Goal: Information Seeking & Learning: Learn about a topic

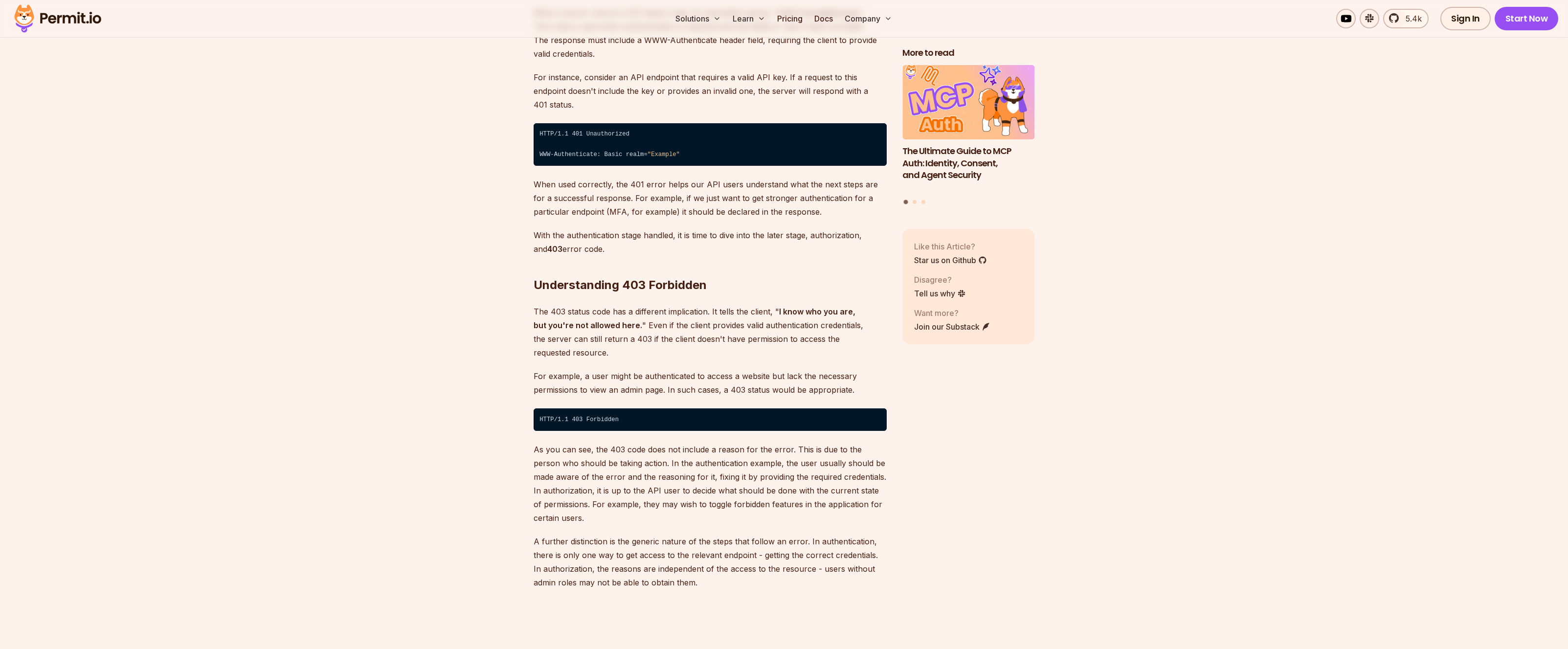
scroll to position [1495, 0]
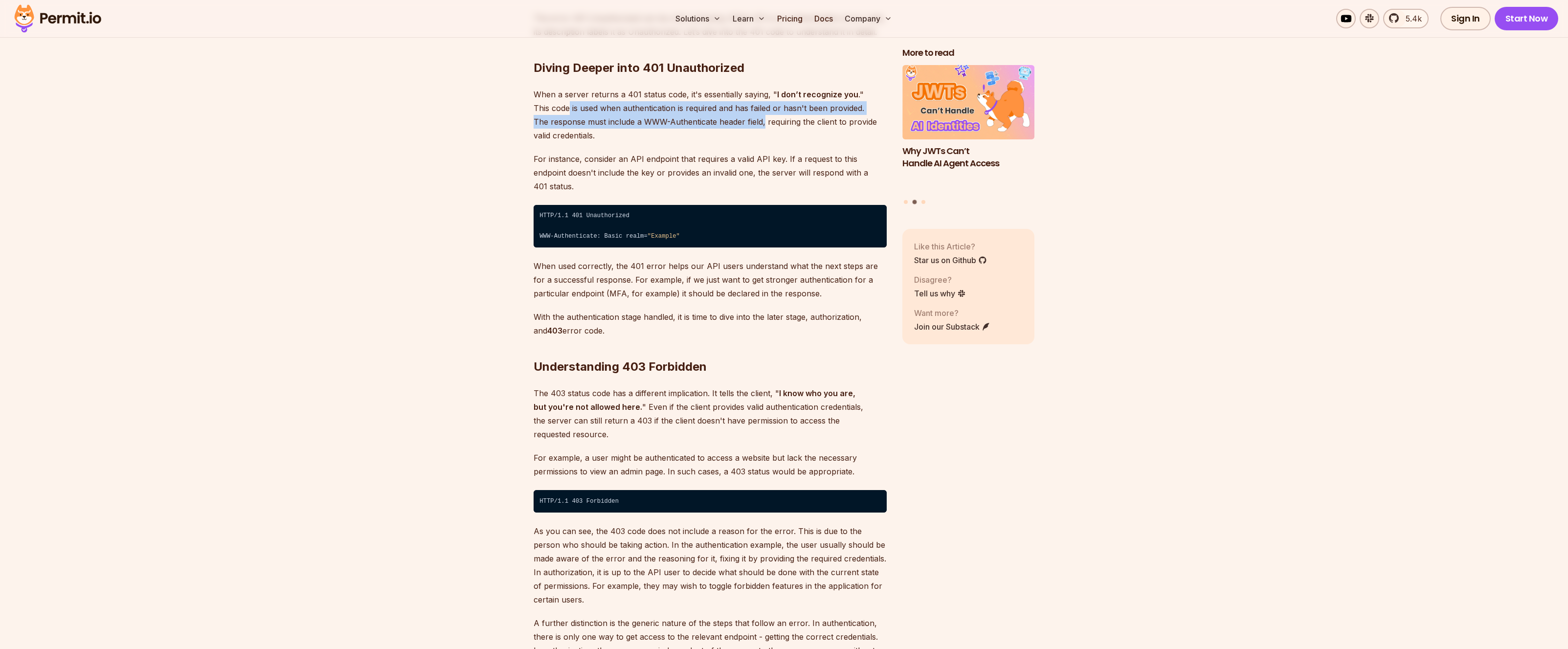
drag, startPoint x: 583, startPoint y: 108, endPoint x: 765, endPoint y: 128, distance: 183.1
click at [765, 128] on p "When a server returns a 401 status code, it's essentially saying, " I don’t rec…" at bounding box center [710, 115] width 353 height 55
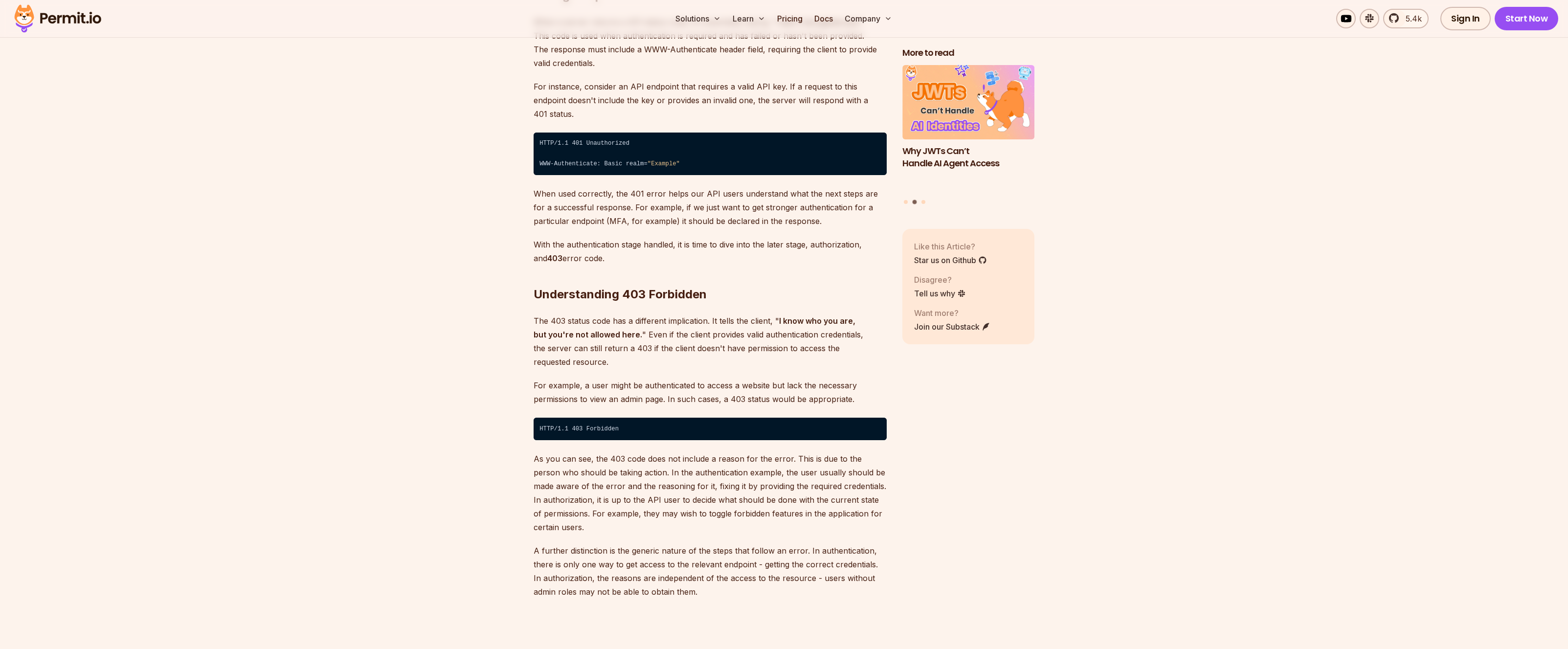
scroll to position [1570, 0]
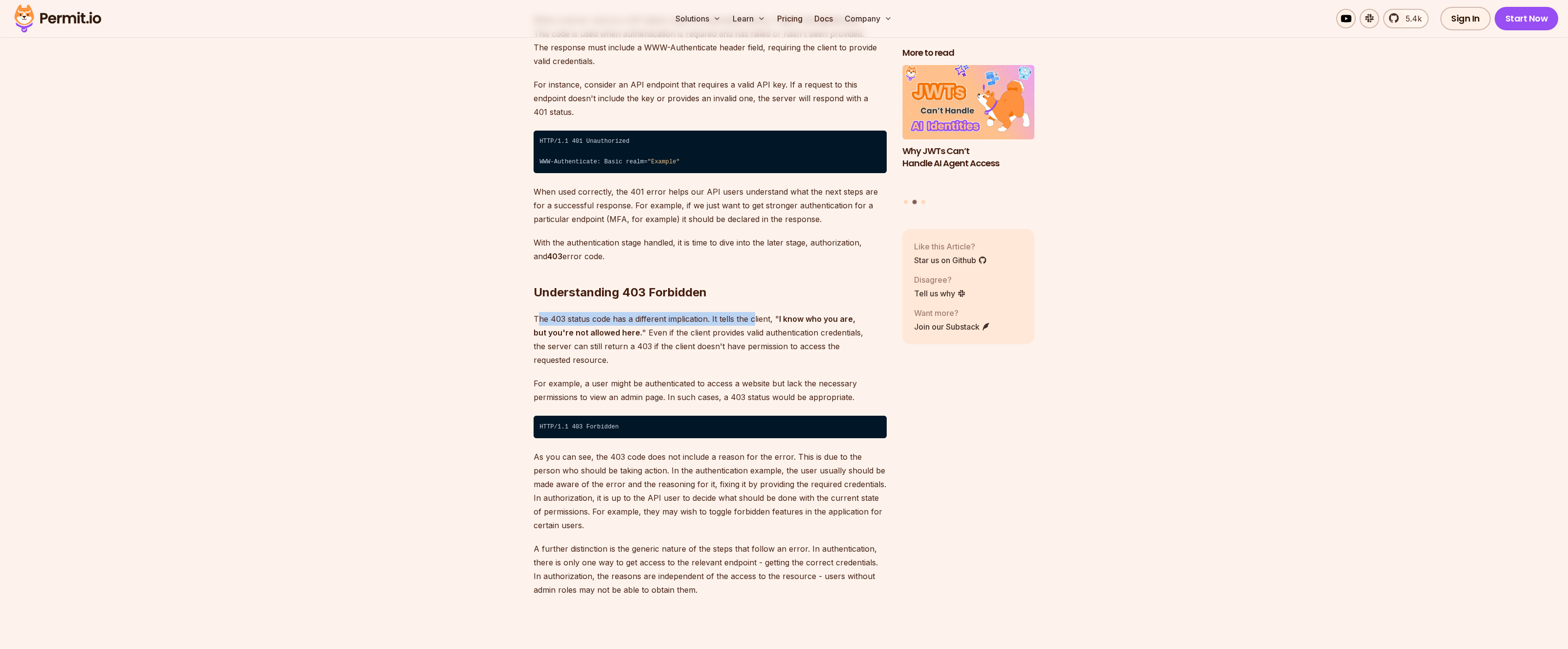
drag, startPoint x: 619, startPoint y: 298, endPoint x: 755, endPoint y: 302, distance: 136.1
click at [755, 312] on p "The 403 status code has a different implication. It tells the client, " I know …" at bounding box center [710, 340] width 353 height 55
drag, startPoint x: 819, startPoint y: 306, endPoint x: 852, endPoint y: 320, distance: 35.8
click at [852, 320] on p "The 403 status code has a different implication. It tells the client, " I know …" at bounding box center [710, 340] width 353 height 55
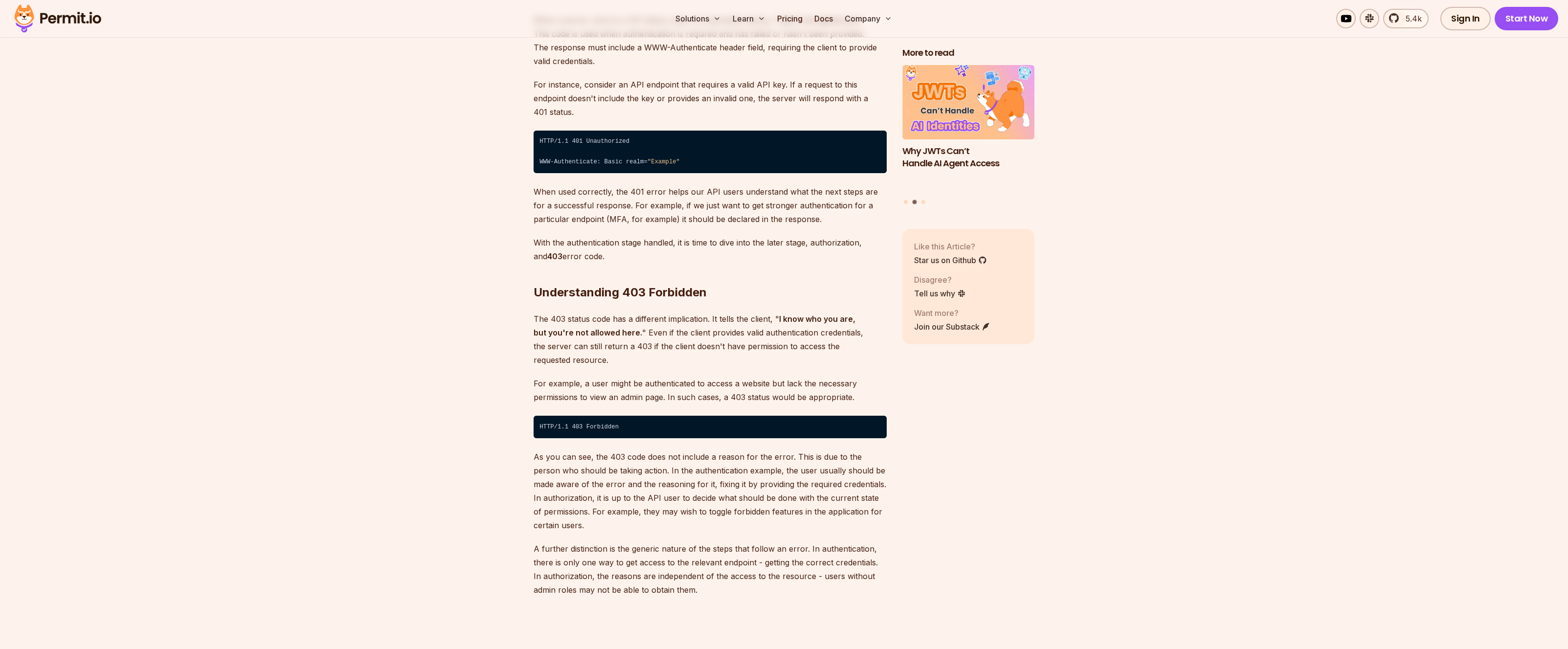
click at [635, 318] on p "The 403 status code has a different implication. It tells the client, " I know …" at bounding box center [710, 340] width 353 height 55
drag, startPoint x: 696, startPoint y: 315, endPoint x: 792, endPoint y: 342, distance: 99.7
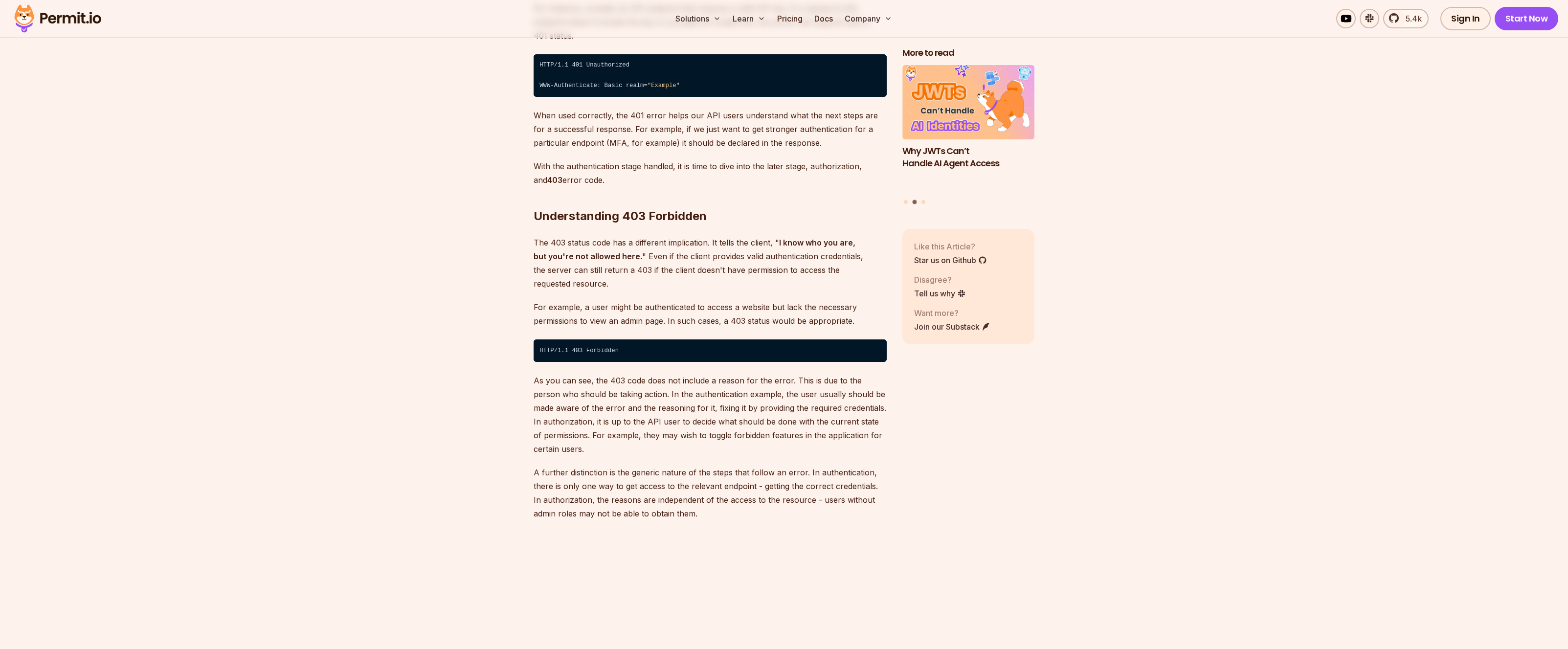
scroll to position [1669, 0]
